Goal: Check status: Check status

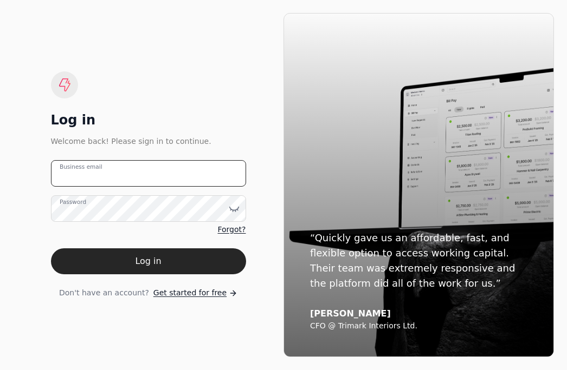
type email "[PERSON_NAME][EMAIL_ADDRESS][DOMAIN_NAME]"
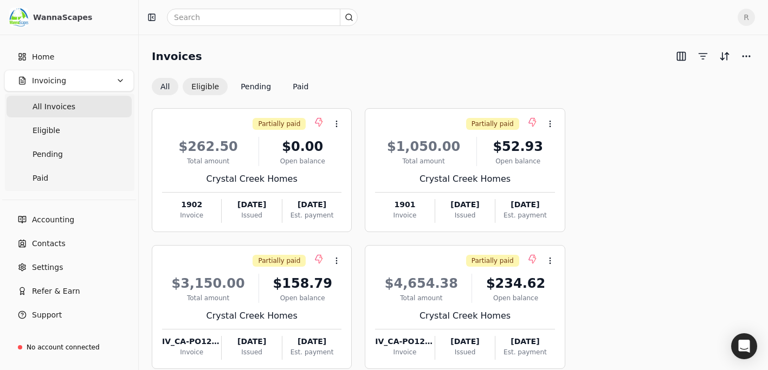
click at [197, 87] on button "Eligible" at bounding box center [205, 86] width 45 height 17
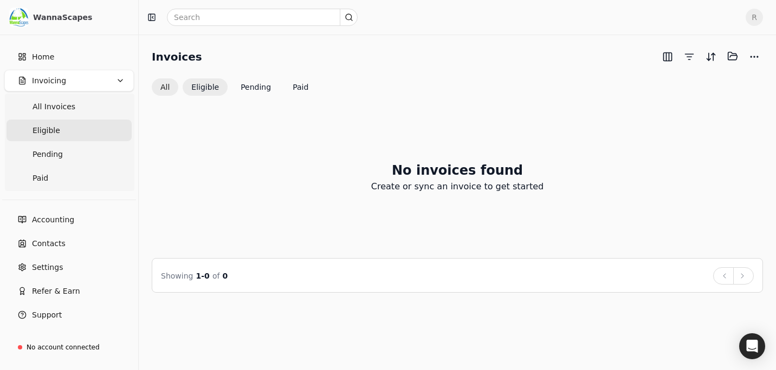
click at [166, 87] on button "All" at bounding box center [165, 87] width 27 height 17
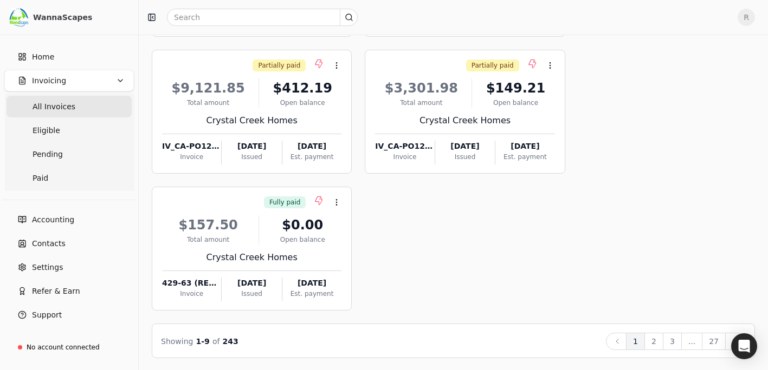
scroll to position [471, 0]
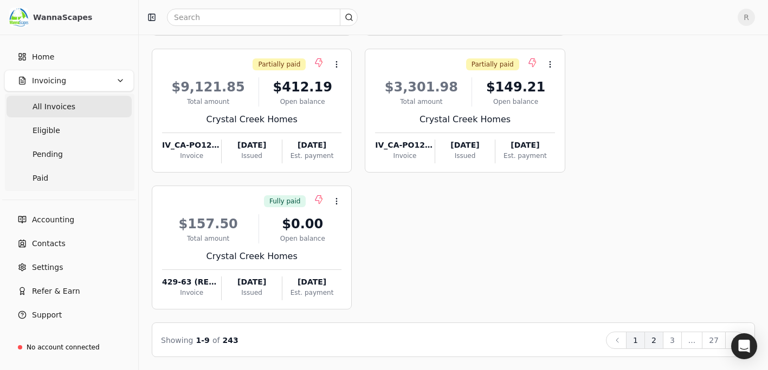
click at [566, 341] on button "2" at bounding box center [653, 340] width 19 height 17
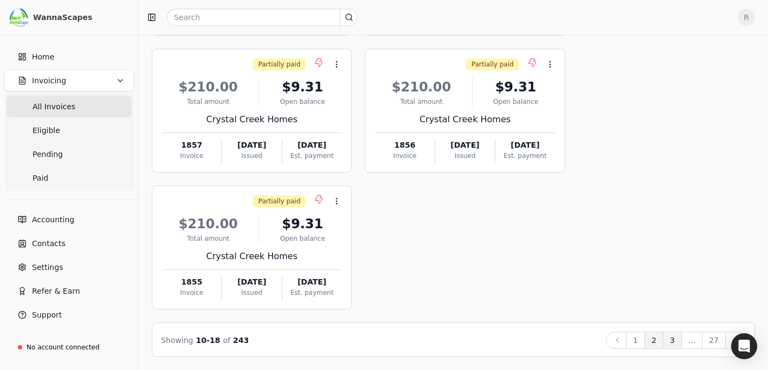
click at [566, 339] on button "3" at bounding box center [671, 340] width 19 height 17
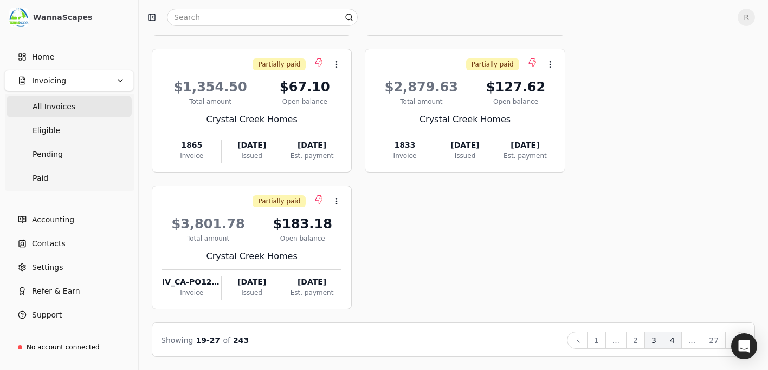
click at [566, 339] on button "4" at bounding box center [671, 340] width 19 height 17
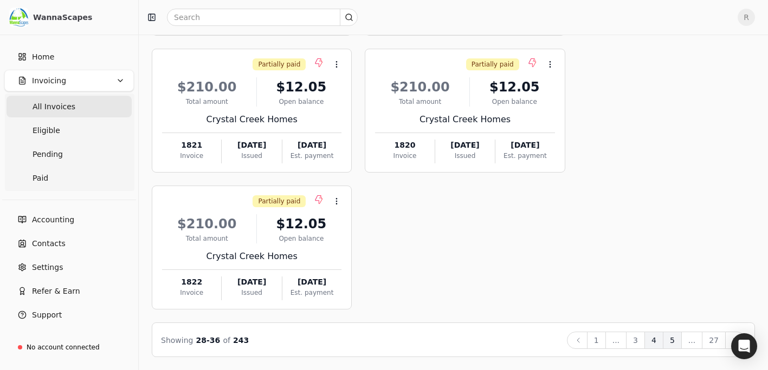
click at [566, 343] on button "5" at bounding box center [671, 340] width 19 height 17
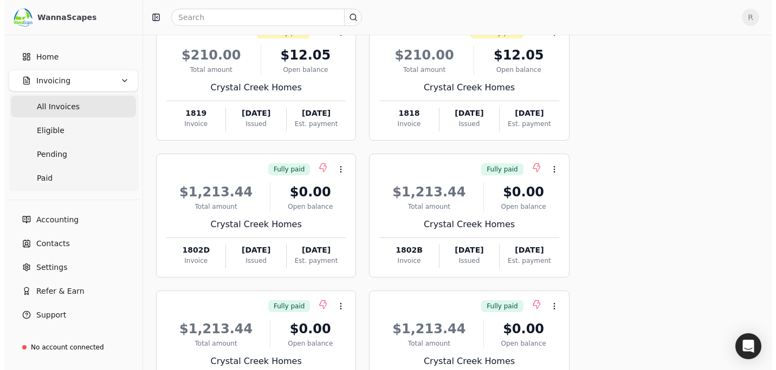
scroll to position [0, 0]
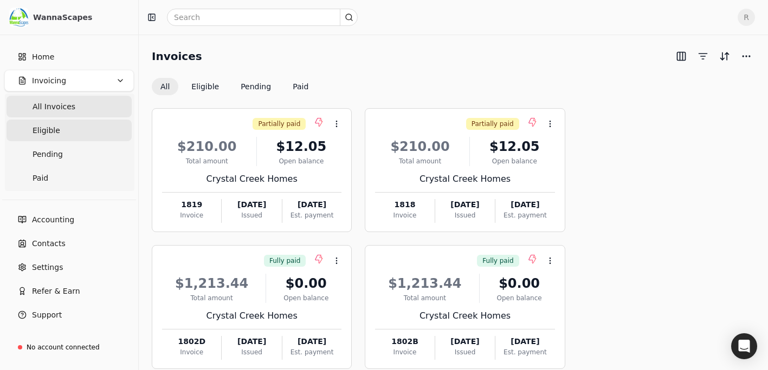
click at [62, 134] on link "Eligible" at bounding box center [68, 131] width 125 height 22
